Goal: Task Accomplishment & Management: Complete application form

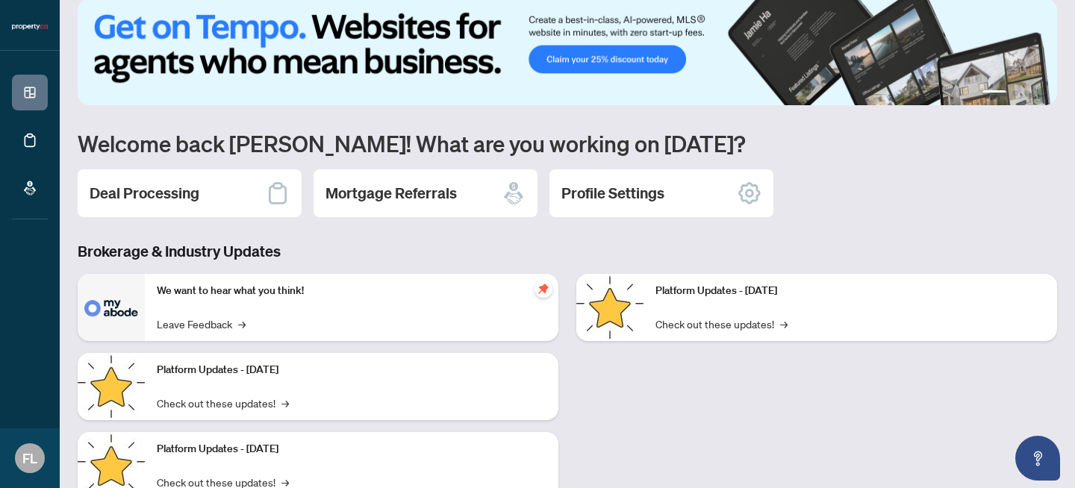
scroll to position [20, 0]
click at [225, 184] on div "Deal Processing" at bounding box center [190, 193] width 224 height 48
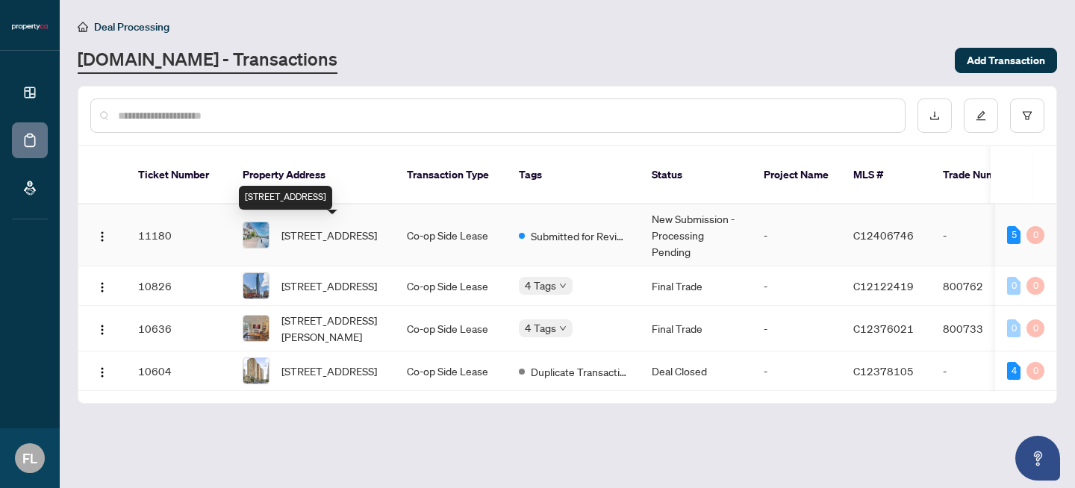
click at [322, 243] on span "[STREET_ADDRESS]" at bounding box center [329, 235] width 96 height 16
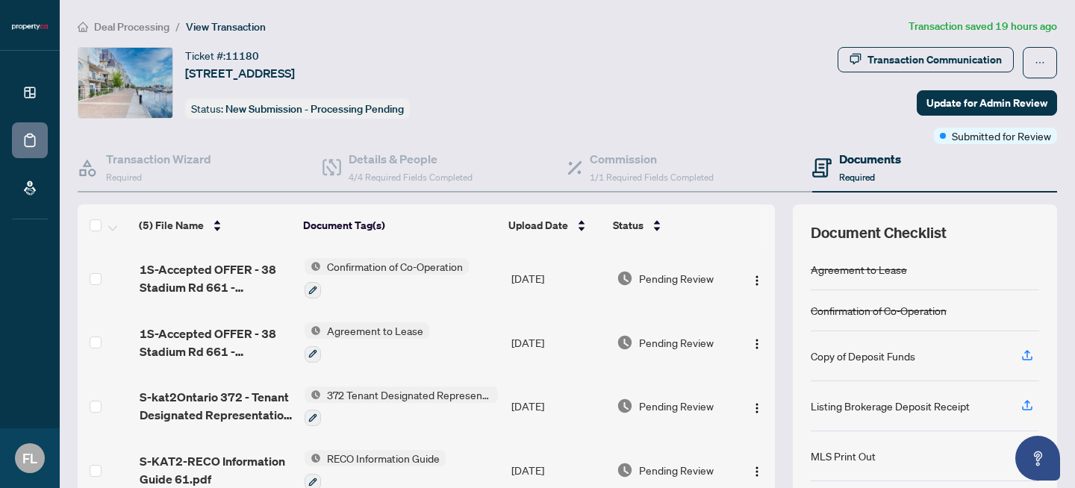
scroll to position [64, 0]
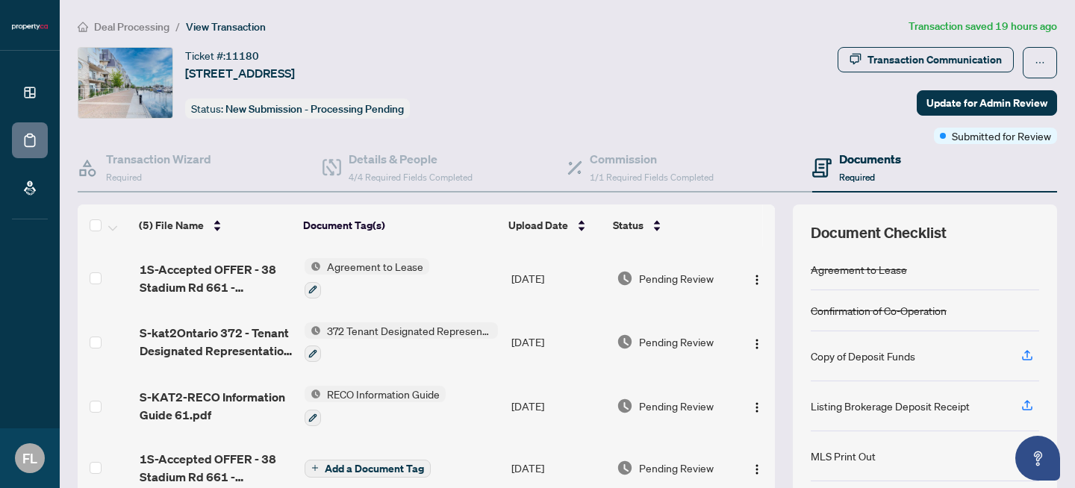
click at [474, 322] on span "372 Tenant Designated Representation Agreement with Company Schedule A" at bounding box center [409, 330] width 177 height 16
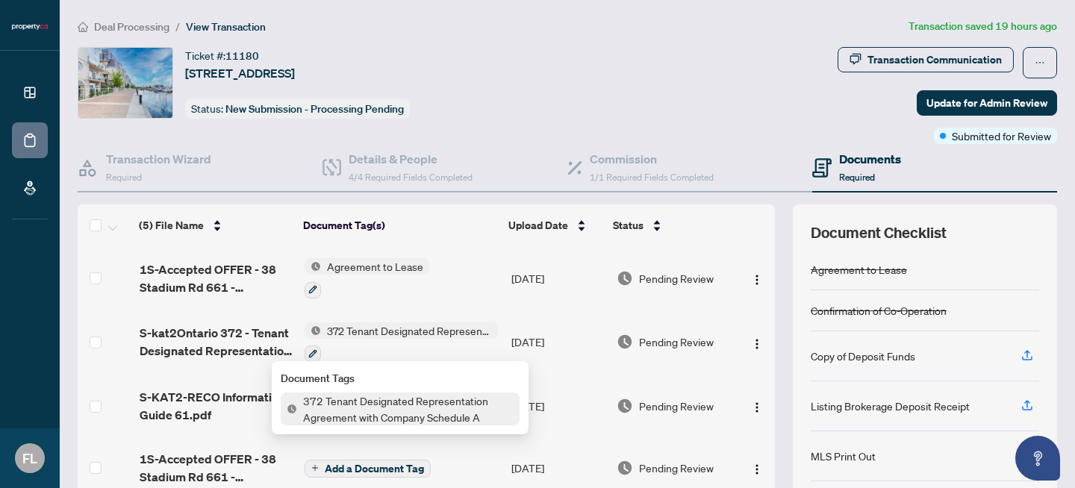
click at [474, 322] on span "372 Tenant Designated Representation Agreement with Company Schedule A" at bounding box center [409, 330] width 177 height 16
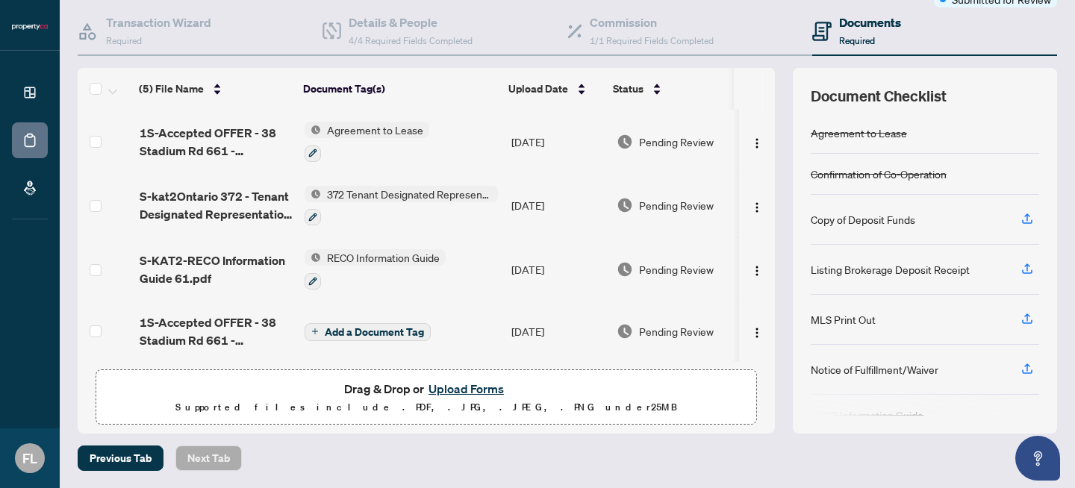
scroll to position [136, 0]
click at [467, 408] on p "Supported files include .PDF, .JPG, .JPEG, .PNG under 25 MB" at bounding box center [426, 408] width 642 height 18
click at [434, 391] on button "Upload Forms" at bounding box center [466, 389] width 84 height 19
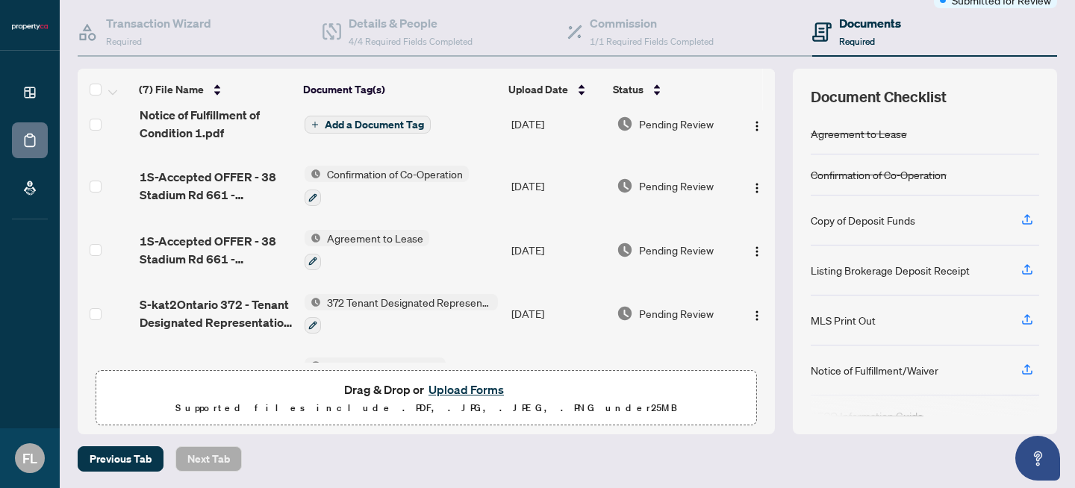
click at [453, 389] on button "Upload Forms" at bounding box center [466, 389] width 84 height 19
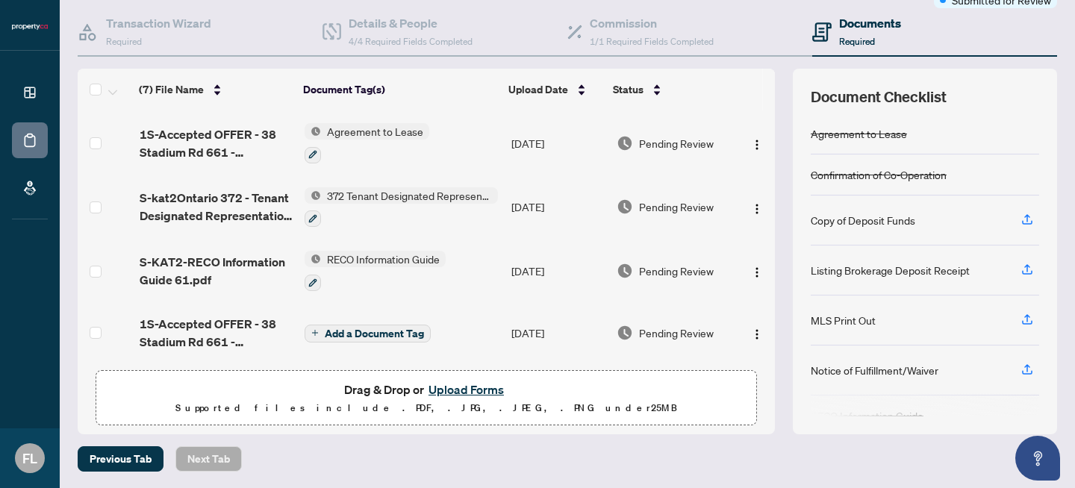
scroll to position [172, 0]
click at [610, 23] on h4 "Commission" at bounding box center [652, 23] width 124 height 18
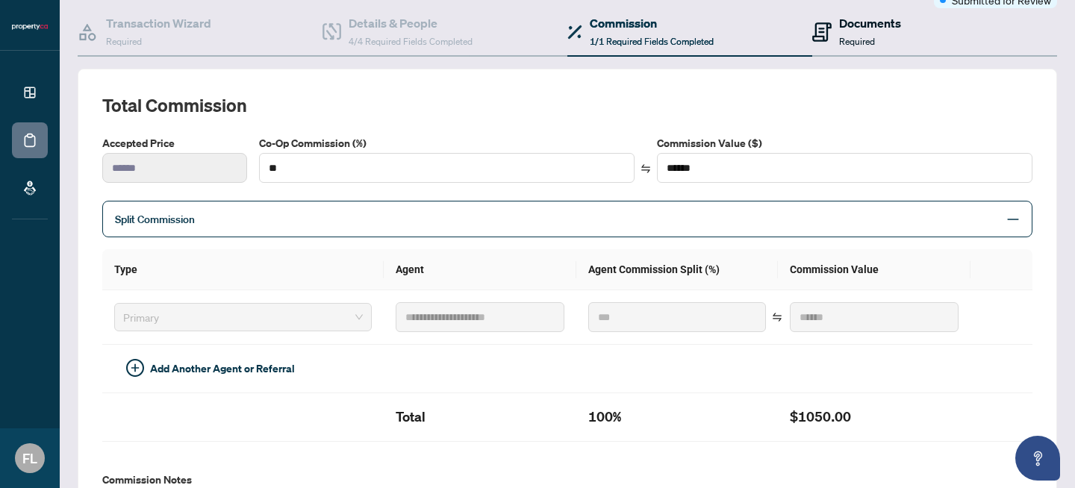
click at [844, 38] on span "Required" at bounding box center [857, 41] width 36 height 11
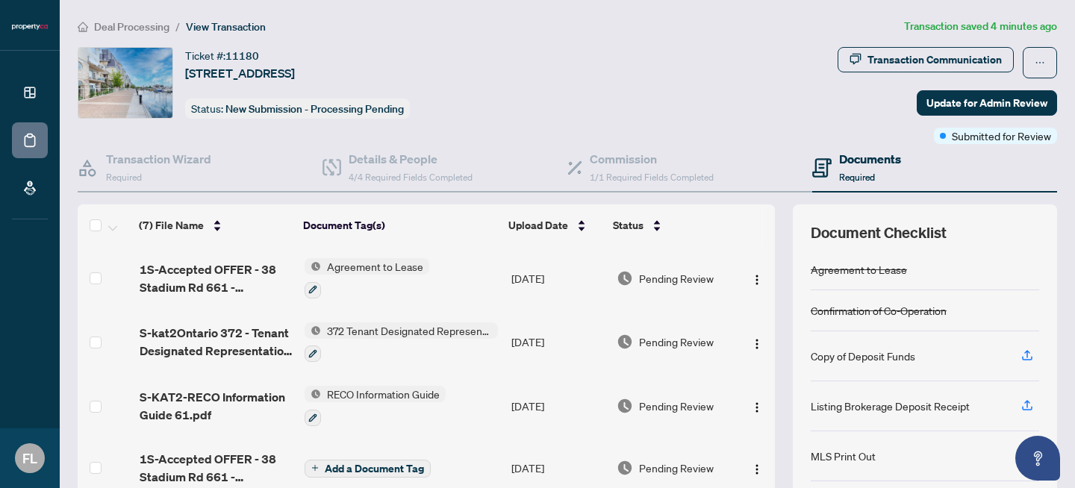
scroll to position [137, 0]
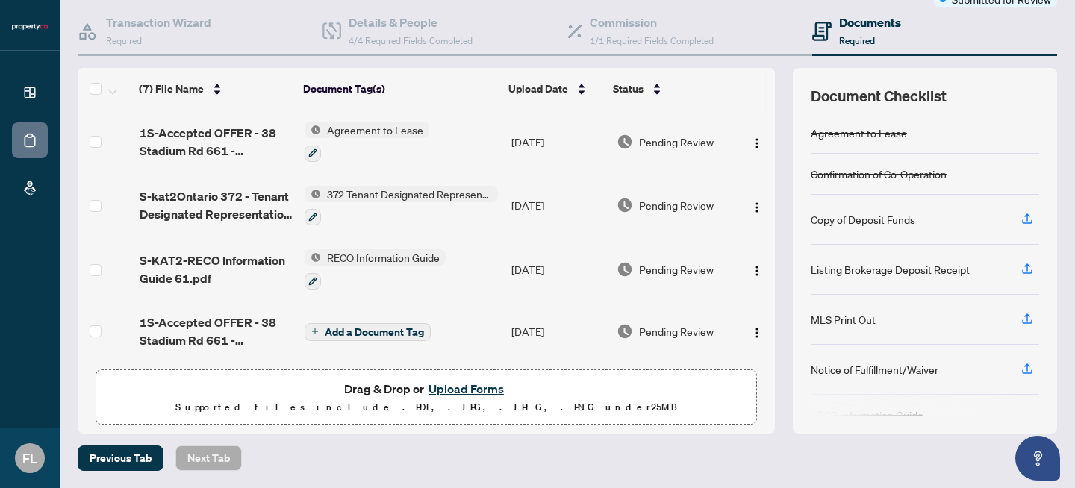
click at [461, 390] on button "Upload Forms" at bounding box center [466, 388] width 84 height 19
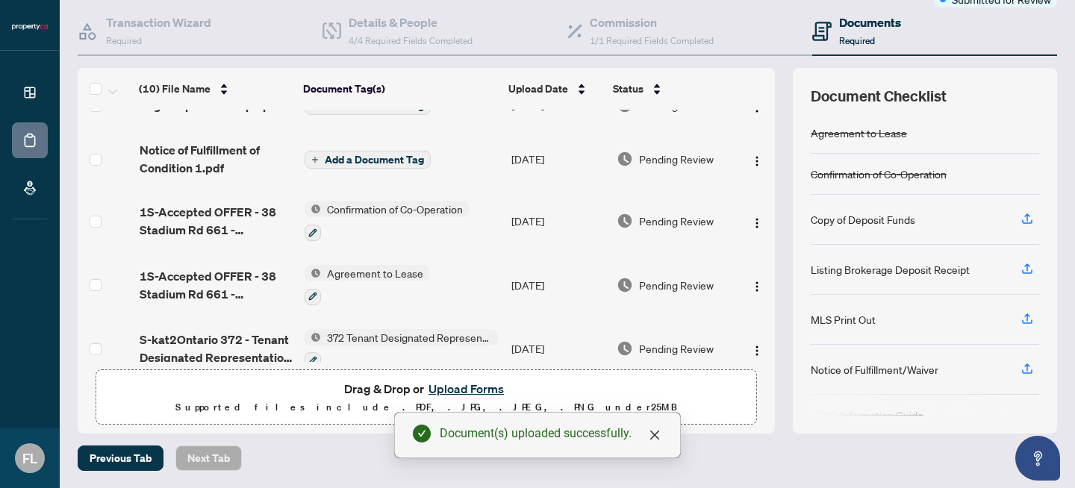
scroll to position [0, 0]
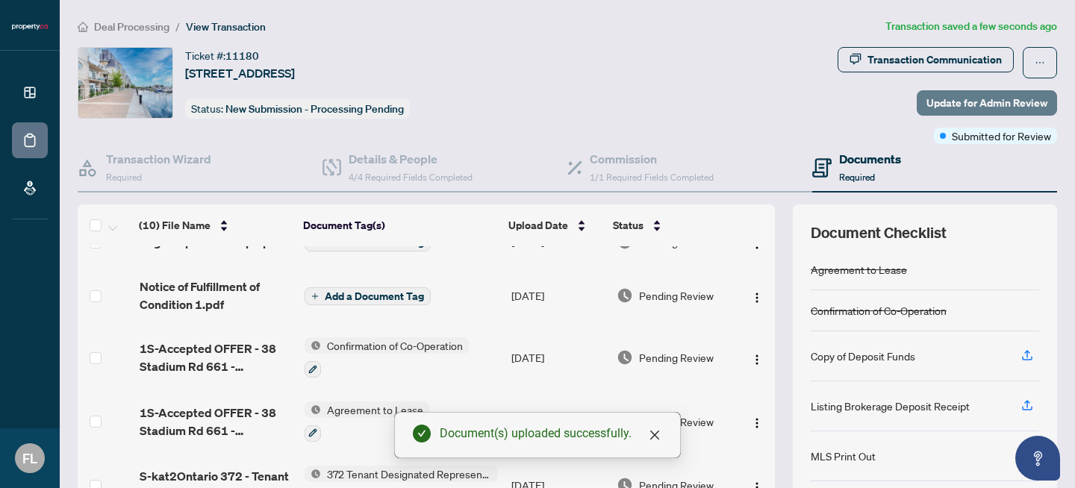
click at [970, 107] on span "Update for Admin Review" at bounding box center [986, 103] width 121 height 24
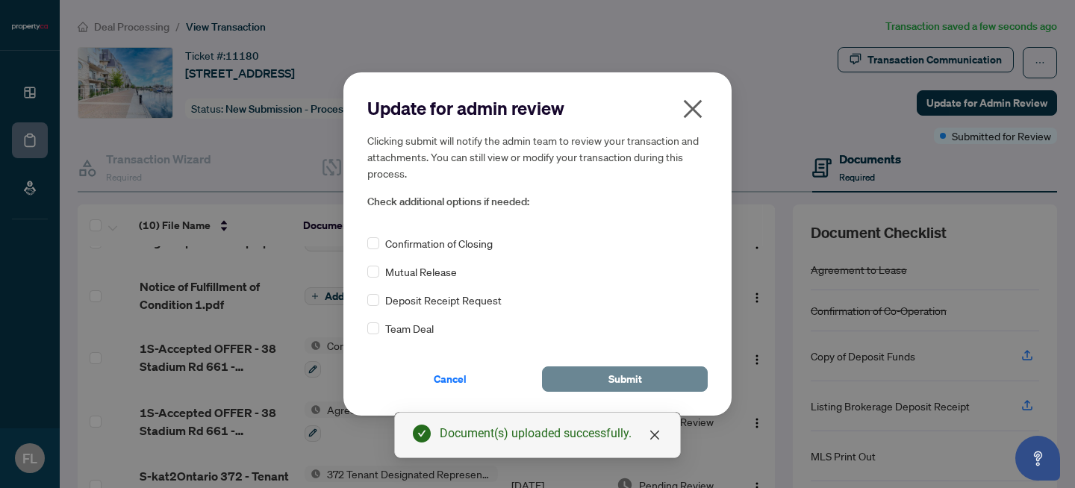
click at [567, 376] on button "Submit" at bounding box center [625, 379] width 166 height 25
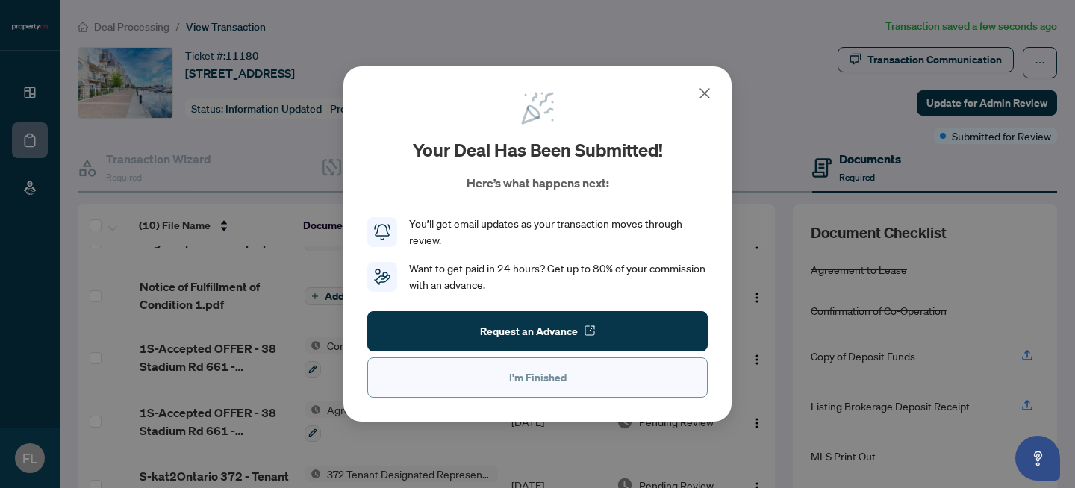
click at [539, 378] on span "I'm Finished" at bounding box center [537, 378] width 57 height 24
